Goal: Obtain resource: Download file/media

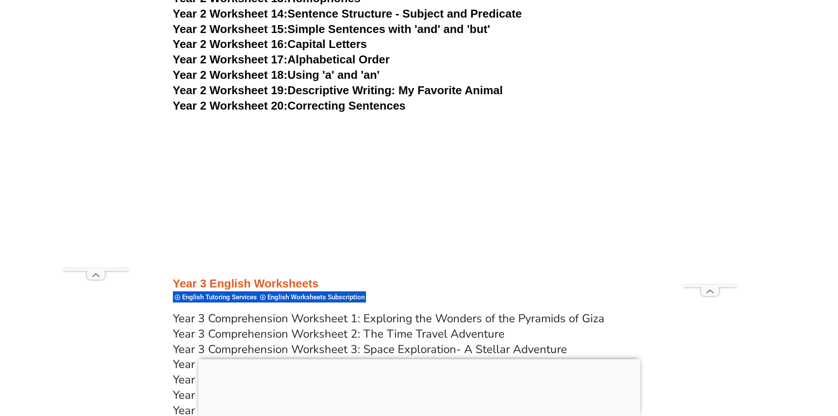
scroll to position [2884, 0]
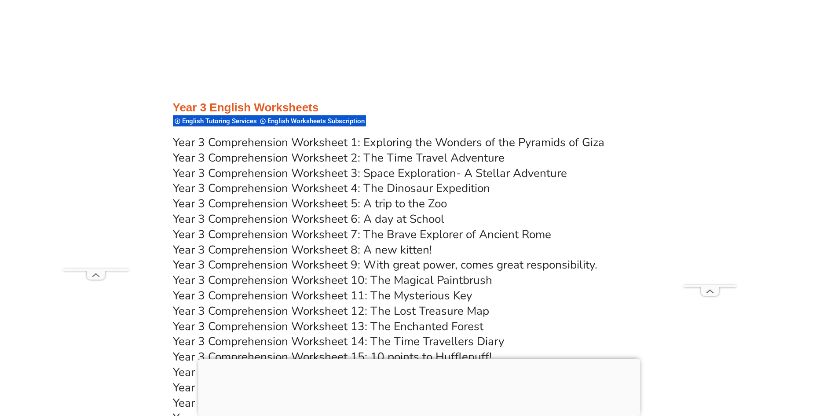
click at [402, 158] on link "Year 3 Comprehension Worksheet 2: The Time Travel Adventure" at bounding box center [339, 157] width 332 height 15
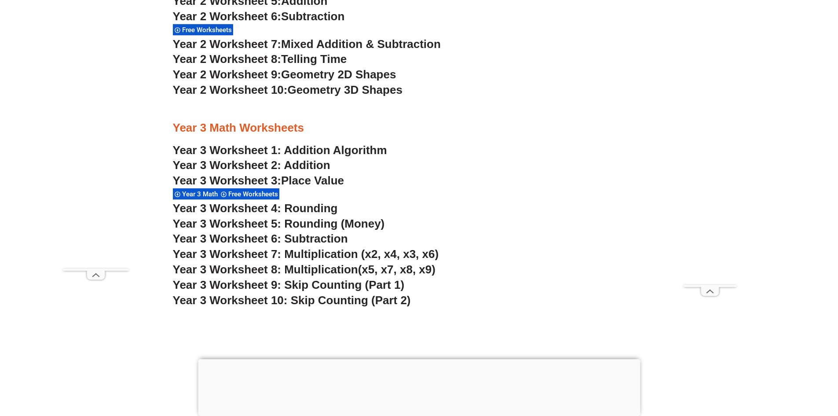
scroll to position [1186, 0]
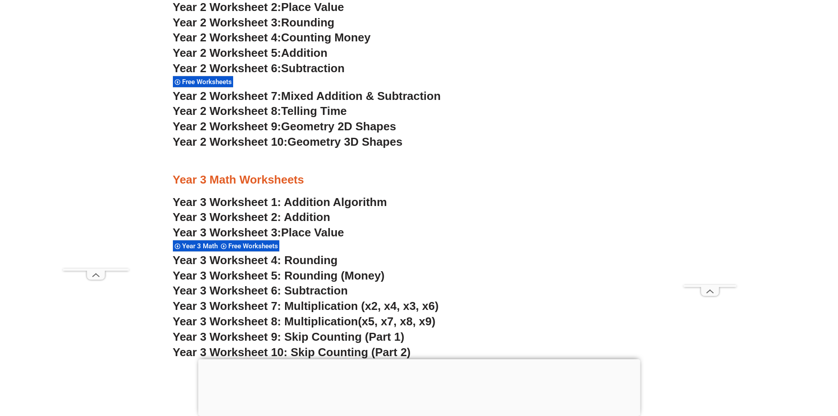
click at [343, 204] on link "Year 3 Worksheet 1: Addition Algorithm" at bounding box center [280, 201] width 214 height 13
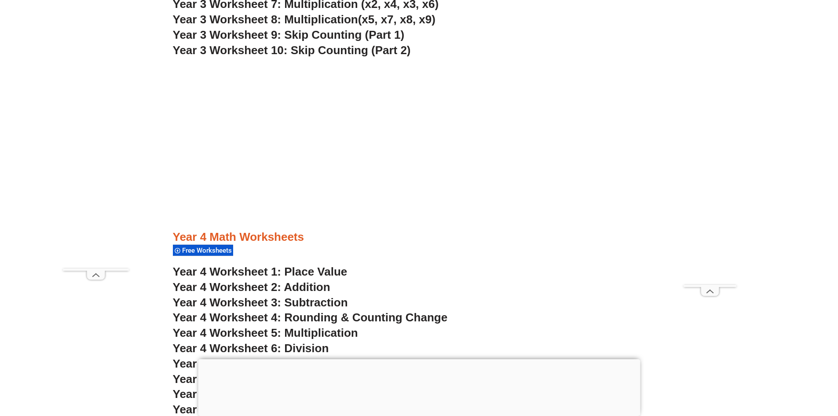
scroll to position [1538, 0]
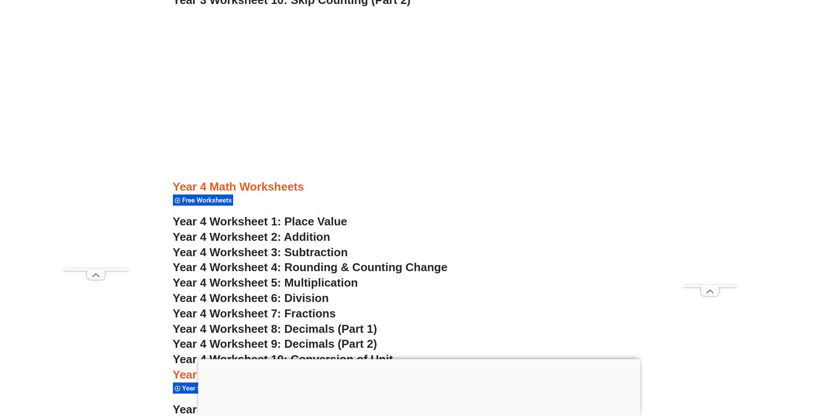
click at [297, 220] on span "Year 4 Worksheet 1: Place Value" at bounding box center [260, 221] width 175 height 13
click at [309, 299] on span "Year 4 Worksheet 6: Division" at bounding box center [251, 297] width 156 height 13
